Goal: Navigation & Orientation: Find specific page/section

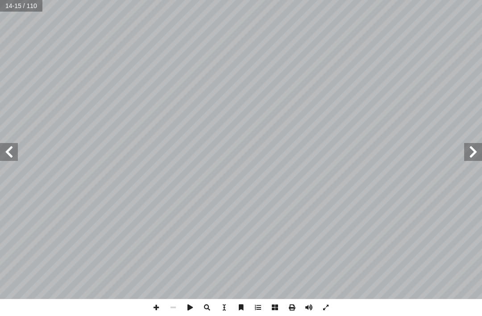
click at [477, 158] on span at bounding box center [474, 152] width 18 height 18
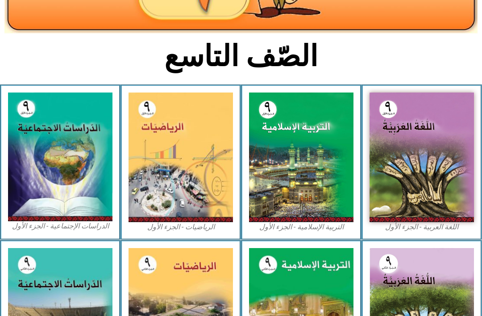
scroll to position [170, 0]
click at [205, 196] on img at bounding box center [181, 157] width 105 height 130
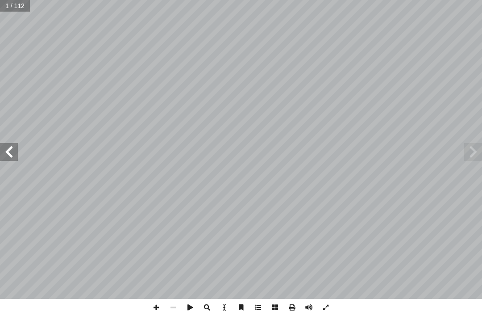
click at [2, 160] on span at bounding box center [9, 152] width 18 height 18
click at [7, 156] on span at bounding box center [9, 152] width 18 height 18
click at [5, 155] on span at bounding box center [9, 152] width 18 height 18
click at [13, 153] on span at bounding box center [9, 152] width 18 height 18
click at [469, 151] on span at bounding box center [474, 152] width 18 height 18
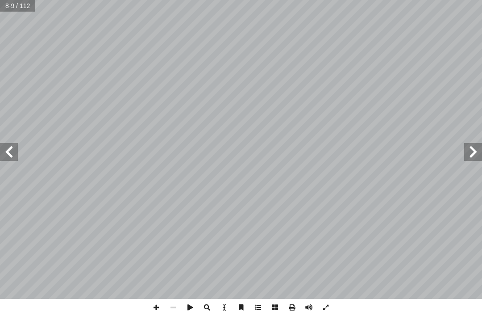
click at [481, 151] on span at bounding box center [474, 152] width 18 height 18
click at [10, 158] on span at bounding box center [9, 152] width 18 height 18
click at [4, 158] on span at bounding box center [9, 152] width 18 height 18
click at [7, 159] on span at bounding box center [9, 152] width 18 height 18
click at [16, 152] on span at bounding box center [9, 152] width 18 height 18
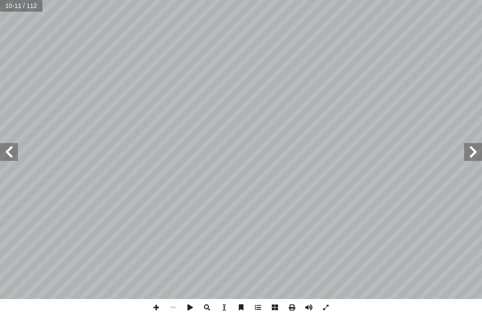
click at [16, 153] on span at bounding box center [9, 152] width 18 height 18
click at [17, 152] on span at bounding box center [9, 152] width 18 height 18
click at [469, 156] on span at bounding box center [474, 152] width 18 height 18
click at [17, 157] on span at bounding box center [9, 152] width 18 height 18
click at [15, 160] on span at bounding box center [9, 152] width 18 height 18
